Goal: Book appointment/travel/reservation

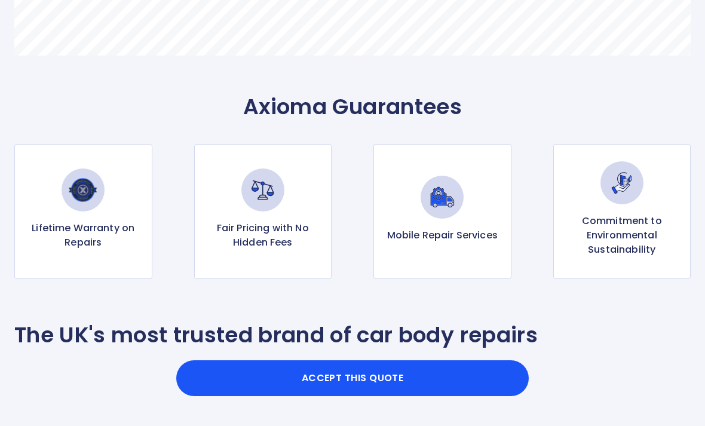
scroll to position [942, 0]
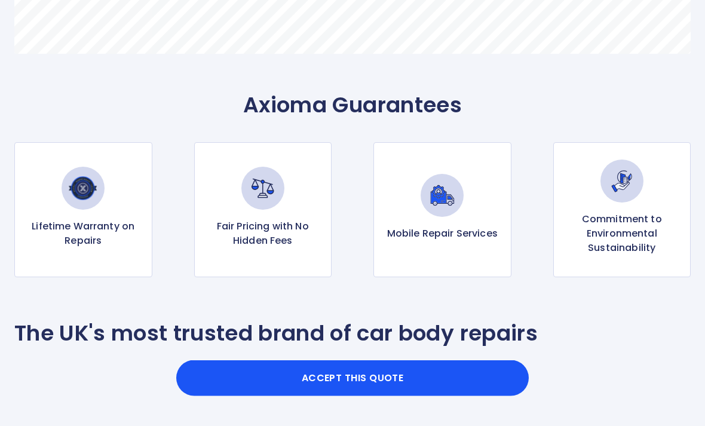
click at [396, 396] on button "Accept this Quote" at bounding box center [352, 378] width 352 height 36
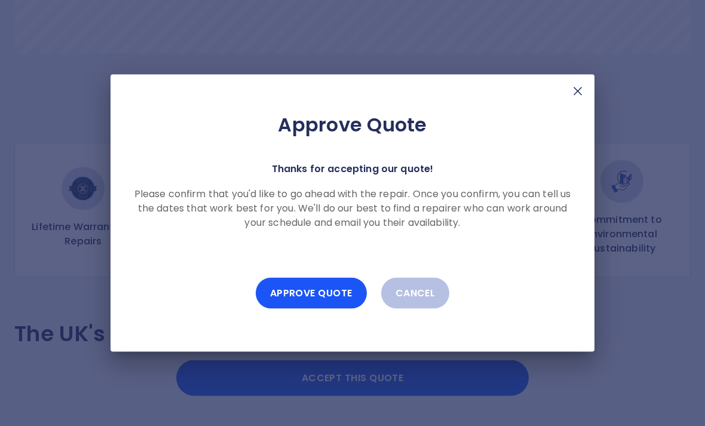
scroll to position [943, 0]
click at [319, 309] on button "Approve Quote" at bounding box center [311, 293] width 111 height 31
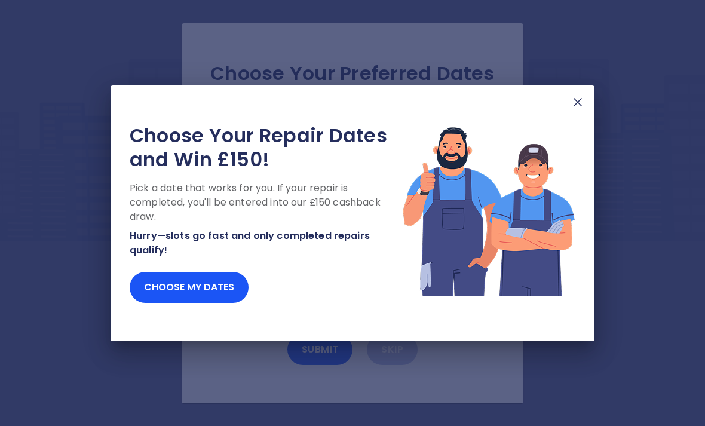
scroll to position [38, 0]
click at [219, 287] on button "Choose my dates" at bounding box center [189, 287] width 119 height 31
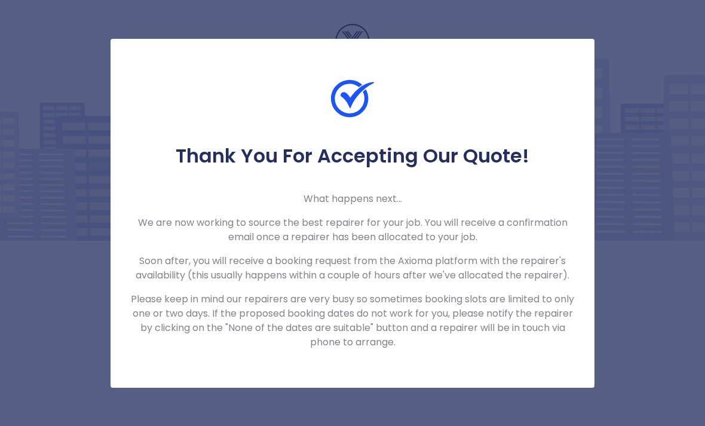
click at [355, 77] on img at bounding box center [352, 98] width 43 height 43
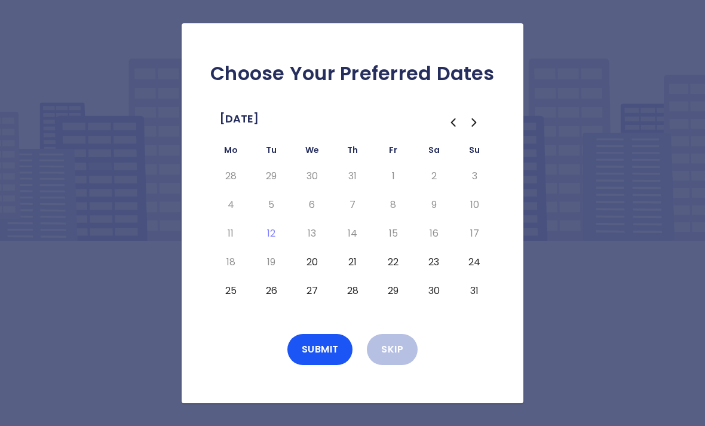
click at [274, 281] on button "26" at bounding box center [271, 290] width 22 height 19
click at [324, 337] on button "Submit" at bounding box center [320, 349] width 66 height 31
click at [397, 334] on button "Skip" at bounding box center [392, 349] width 51 height 31
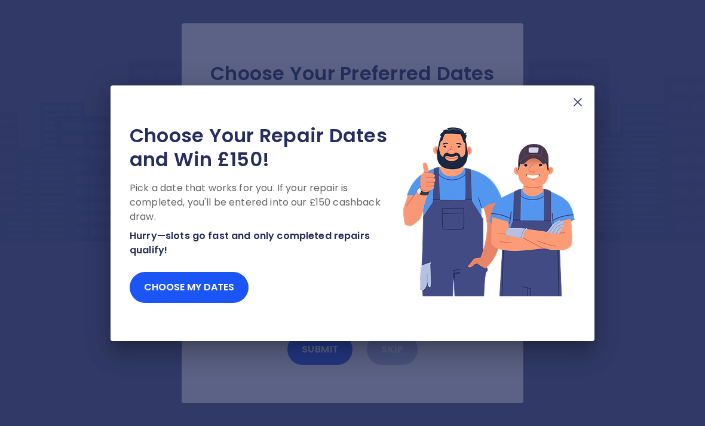
click at [582, 96] on img at bounding box center [577, 102] width 14 height 14
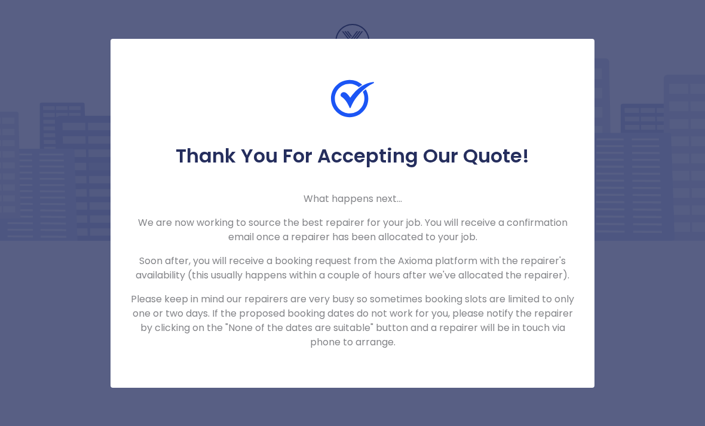
scroll to position [2, 0]
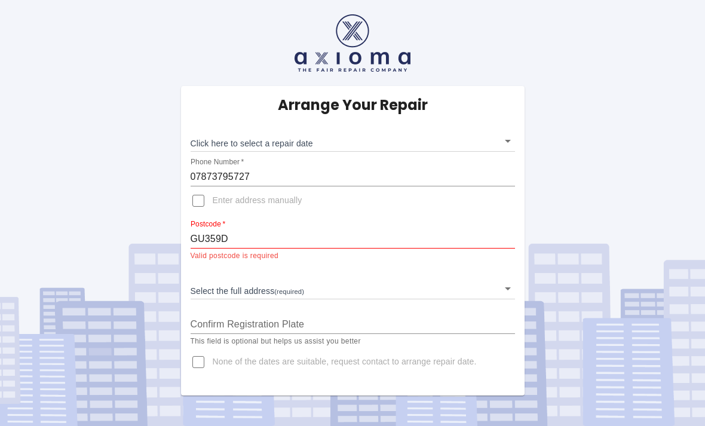
click at [263, 242] on input "GU359D" at bounding box center [353, 238] width 324 height 19
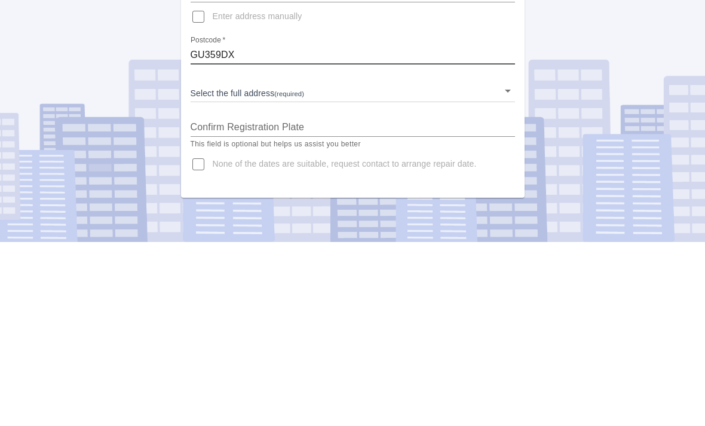
type input "GU359DX"
click at [337, 88] on body "Arrange Your Repair Click here to select a repair date ​ Phone Number   * 07873…" at bounding box center [352, 213] width 705 height 426
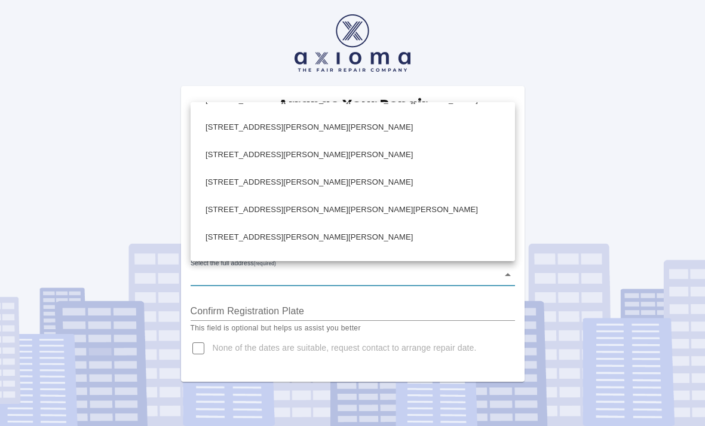
scroll to position [321, 0]
click at [583, 145] on div at bounding box center [352, 213] width 705 height 426
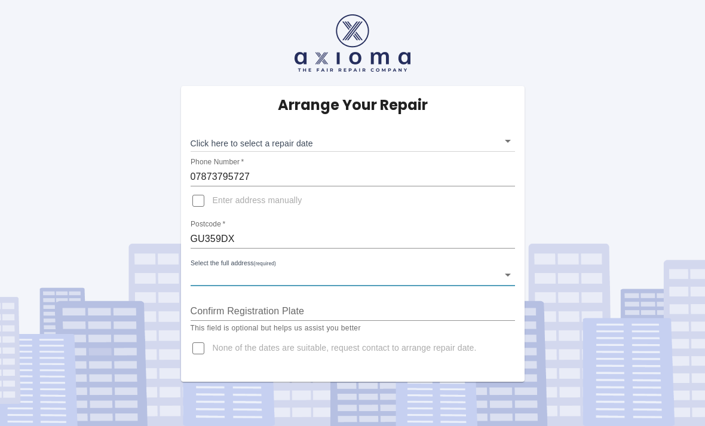
click at [203, 186] on input "Enter address manually" at bounding box center [198, 200] width 29 height 29
checkbox input "true"
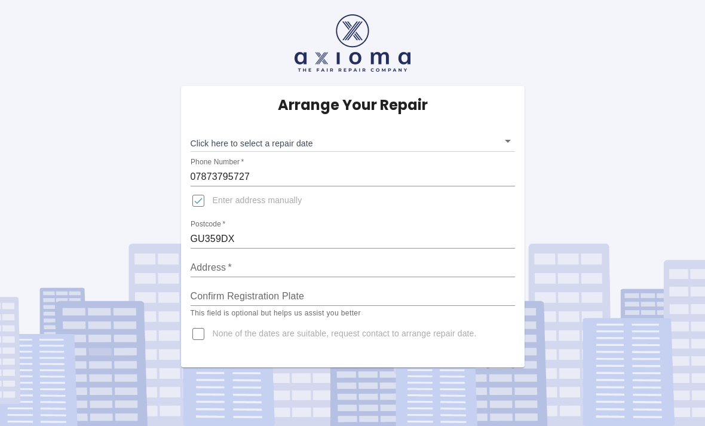
click at [256, 258] on input "Address   *" at bounding box center [353, 267] width 324 height 19
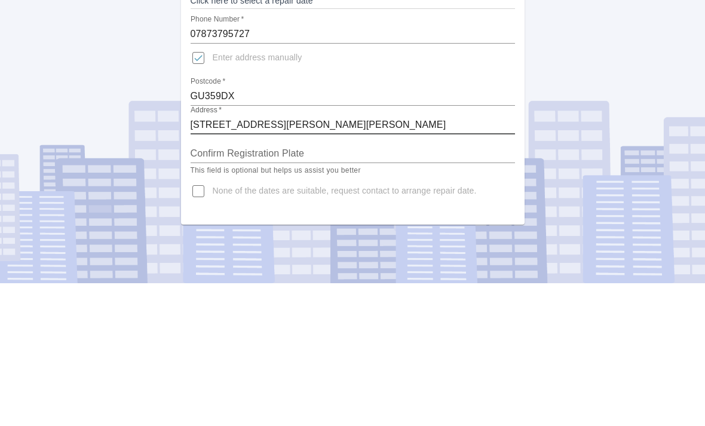
type input "37 Champney Close Whitehill GU359DX"
click at [336, 287] on input "Confirm Registration Plate" at bounding box center [353, 296] width 324 height 19
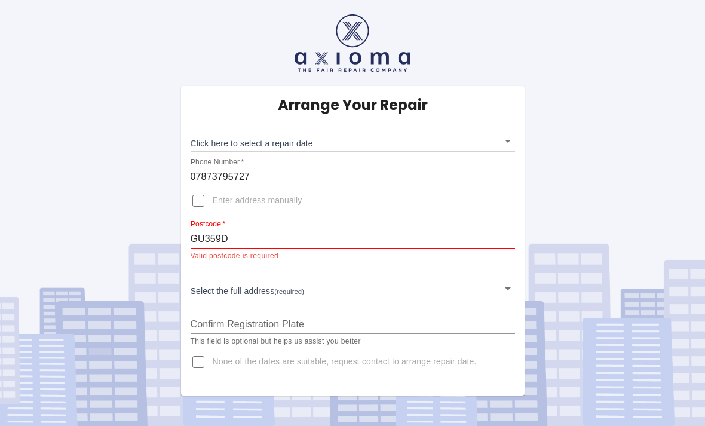
click at [268, 236] on input "GU359D" at bounding box center [353, 238] width 324 height 19
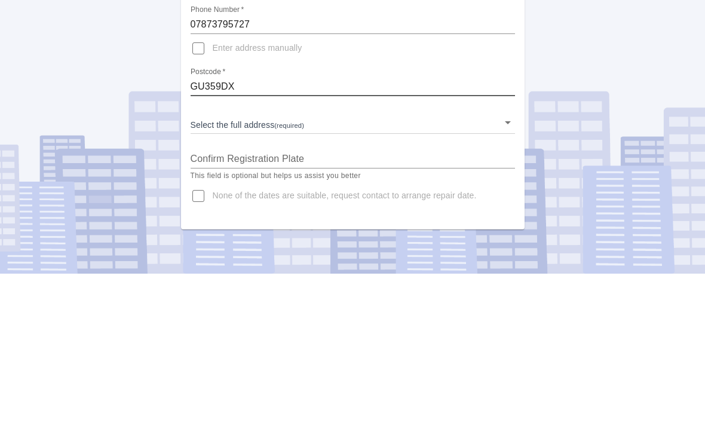
type input "GU359DX"
click at [204, 186] on input "Enter address manually" at bounding box center [198, 200] width 29 height 29
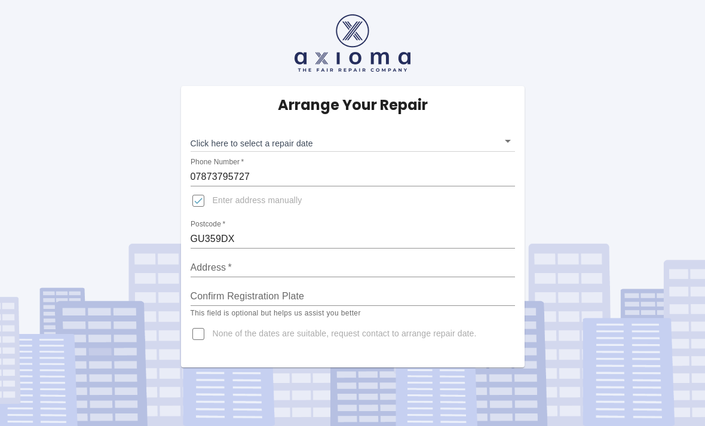
click at [257, 195] on span "Enter address manually" at bounding box center [258, 201] width 90 height 12
click at [213, 186] on input "Enter address manually" at bounding box center [198, 200] width 29 height 29
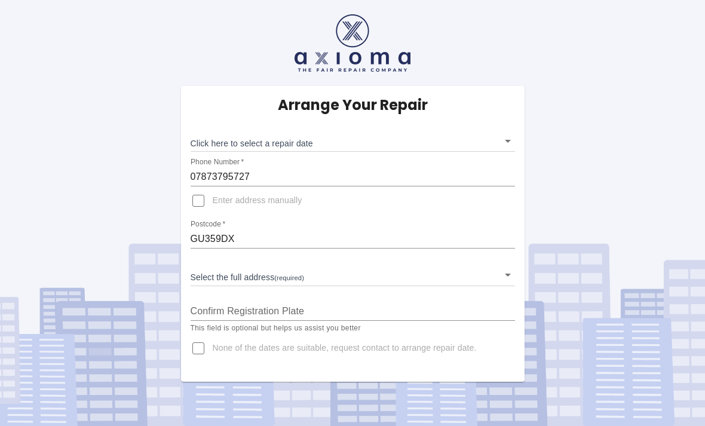
click at [307, 232] on body "Arrange Your Repair Click here to select a repair date ​ Phone Number   * 07873…" at bounding box center [352, 213] width 705 height 426
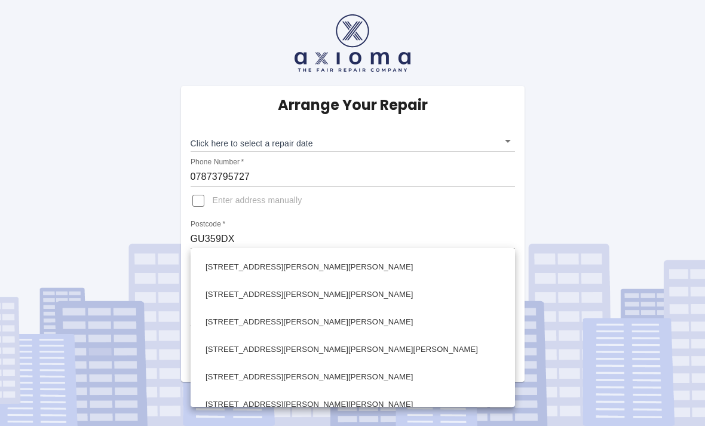
scroll to position [581, 0]
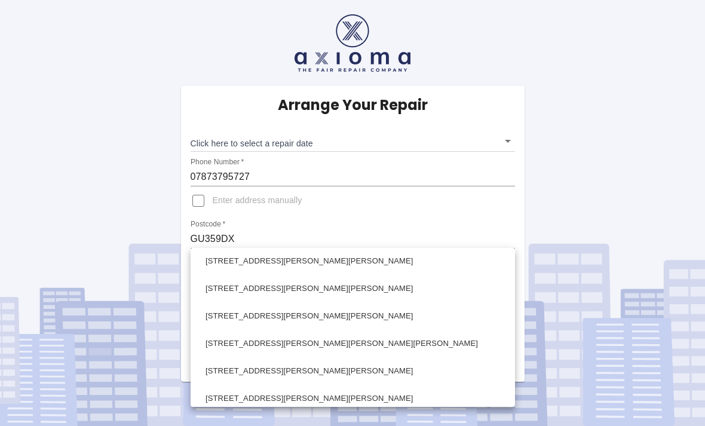
click at [575, 118] on div at bounding box center [352, 213] width 705 height 426
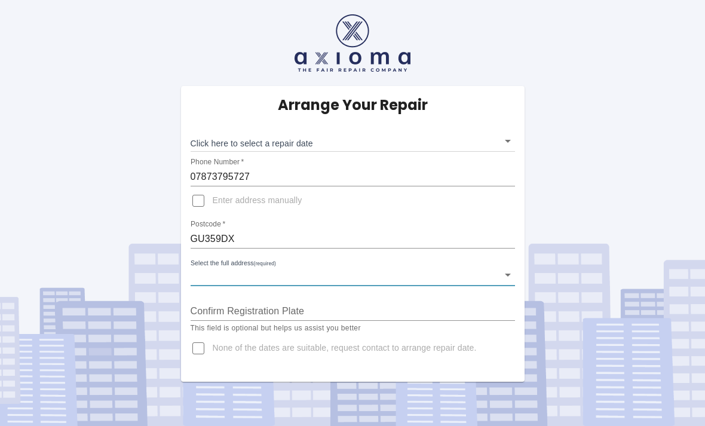
click at [203, 186] on input "Enter address manually" at bounding box center [198, 200] width 29 height 29
checkbox input "true"
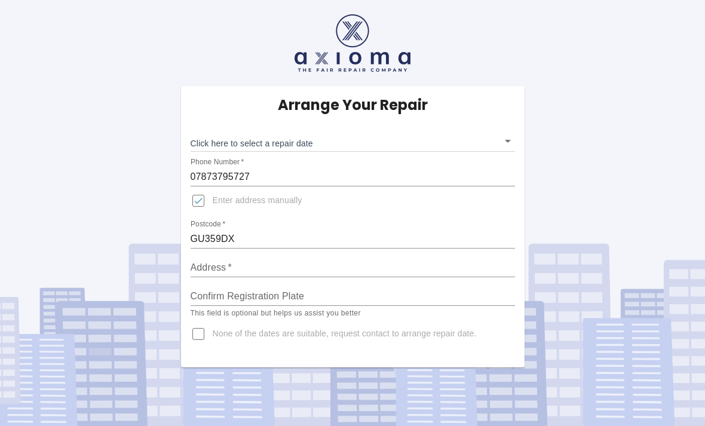
click at [267, 258] on input "Address   *" at bounding box center [353, 267] width 324 height 19
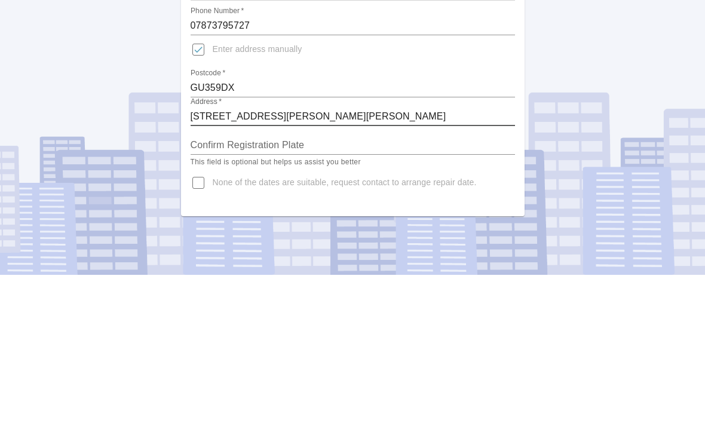
type input "[STREET_ADDRESS][PERSON_NAME][PERSON_NAME]"
click at [351, 287] on input "Confirm Registration Plate" at bounding box center [353, 296] width 324 height 19
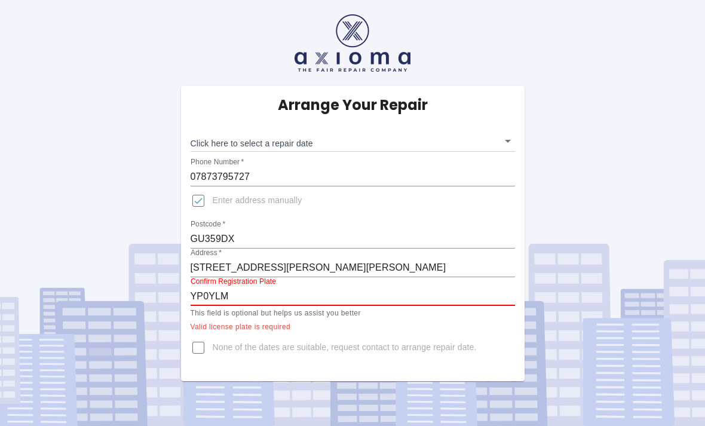
scroll to position [38, 0]
type input "YP0YLM"
click at [314, 102] on body "Arrange Your Repair Click here to select a repair date ​ Phone Number   * 07873…" at bounding box center [352, 213] width 705 height 426
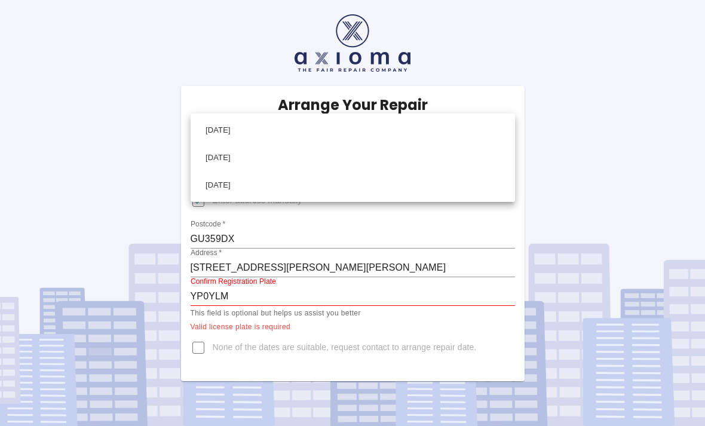
click at [265, 133] on li "Wed Sep 03 2025" at bounding box center [353, 129] width 318 height 27
type input "2025-09-03T00:00:00.000Z"
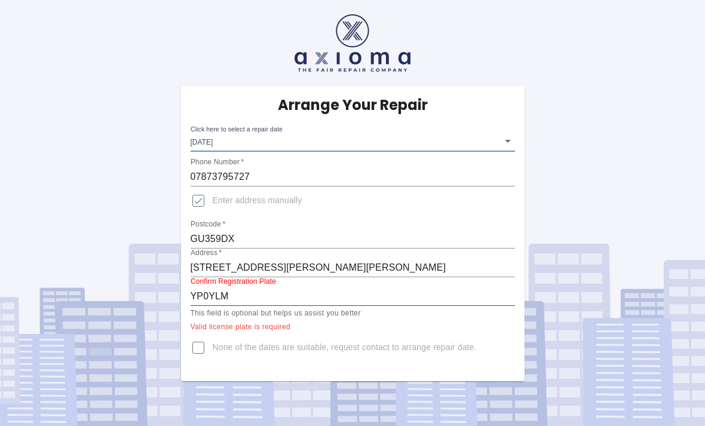
click at [256, 287] on input "YP0YLM" at bounding box center [353, 296] width 324 height 19
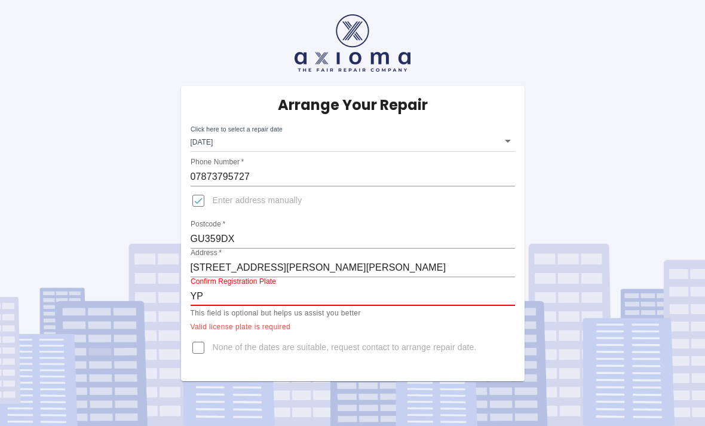
click at [262, 287] on input "YP" at bounding box center [353, 296] width 324 height 19
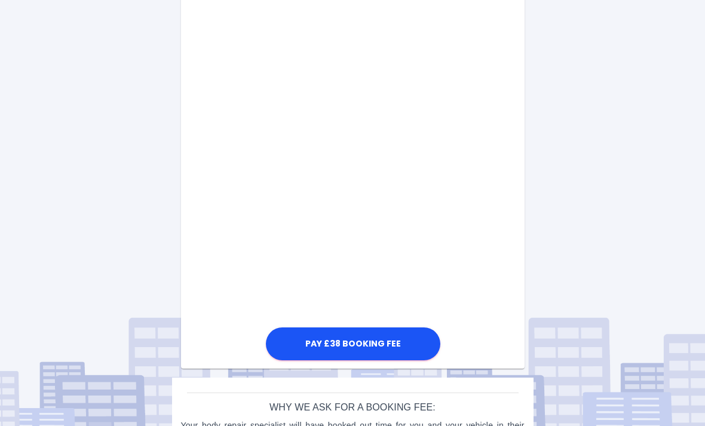
scroll to position [463, 0]
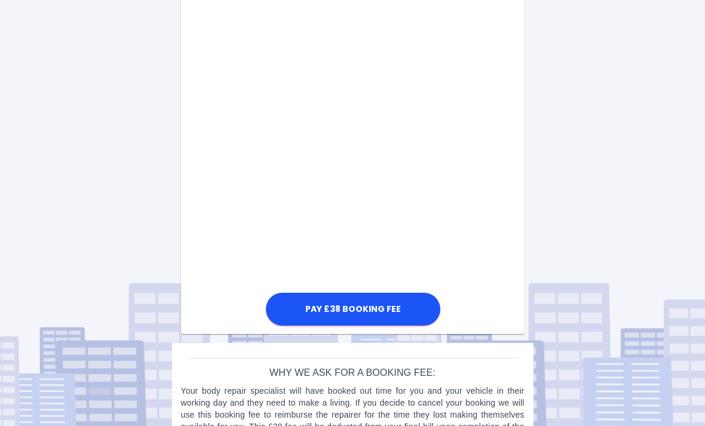
type input "YP07YLM"
click at [4, 171] on div "Arrange Your Repair Click here to select a repair date Wed Sep 03 2025 2025-09-…" at bounding box center [352, 1] width 723 height 928
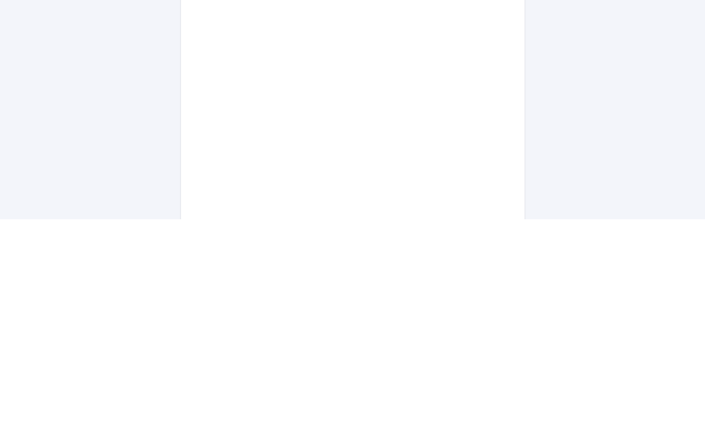
scroll to position [353, 0]
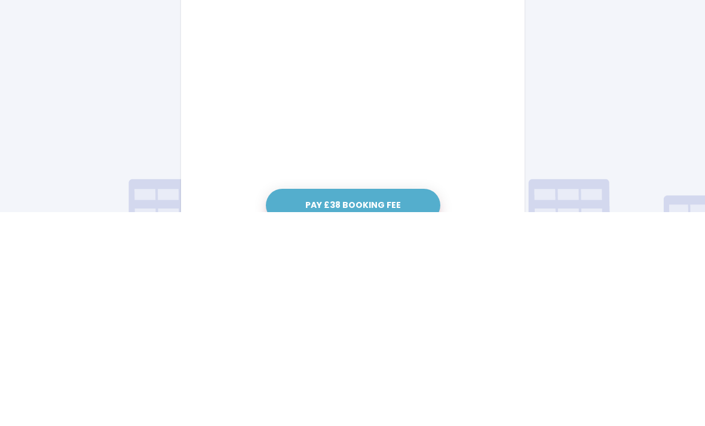
click at [393, 403] on button "Pay £38 Booking Fee" at bounding box center [353, 419] width 174 height 33
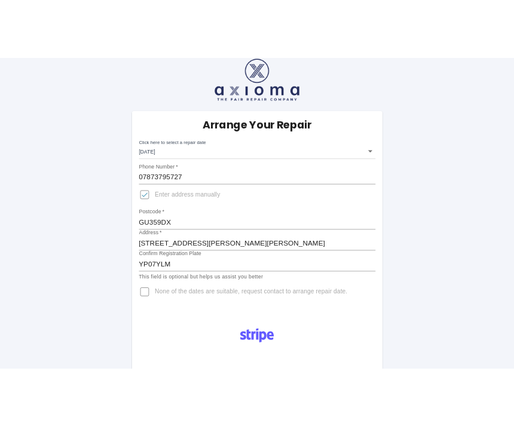
scroll to position [0, 0]
